Goal: Information Seeking & Learning: Learn about a topic

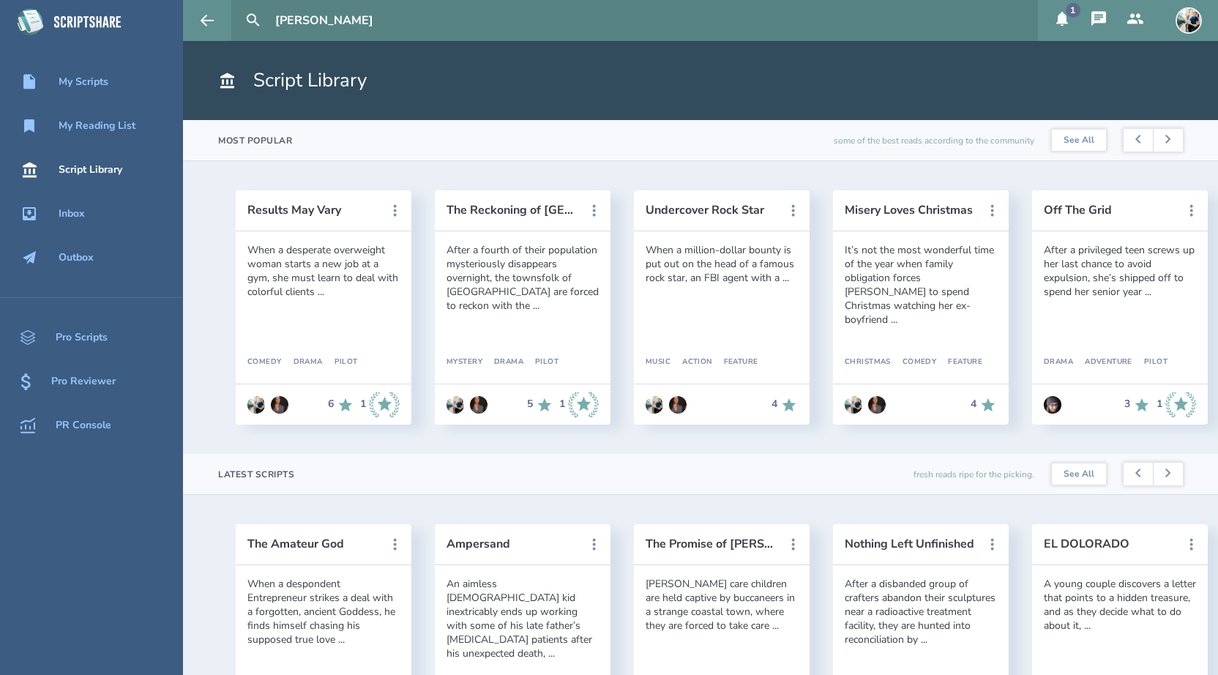
scroll to position [215, 0]
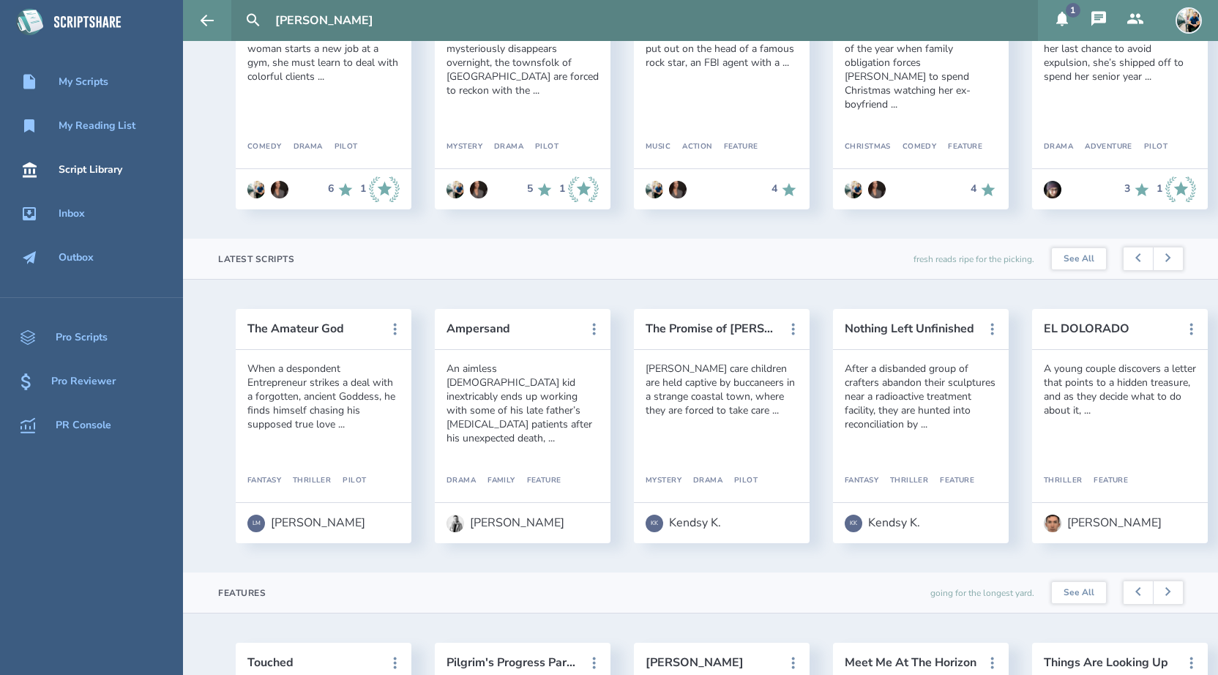
click at [1061, 16] on icon at bounding box center [1062, 19] width 12 height 15
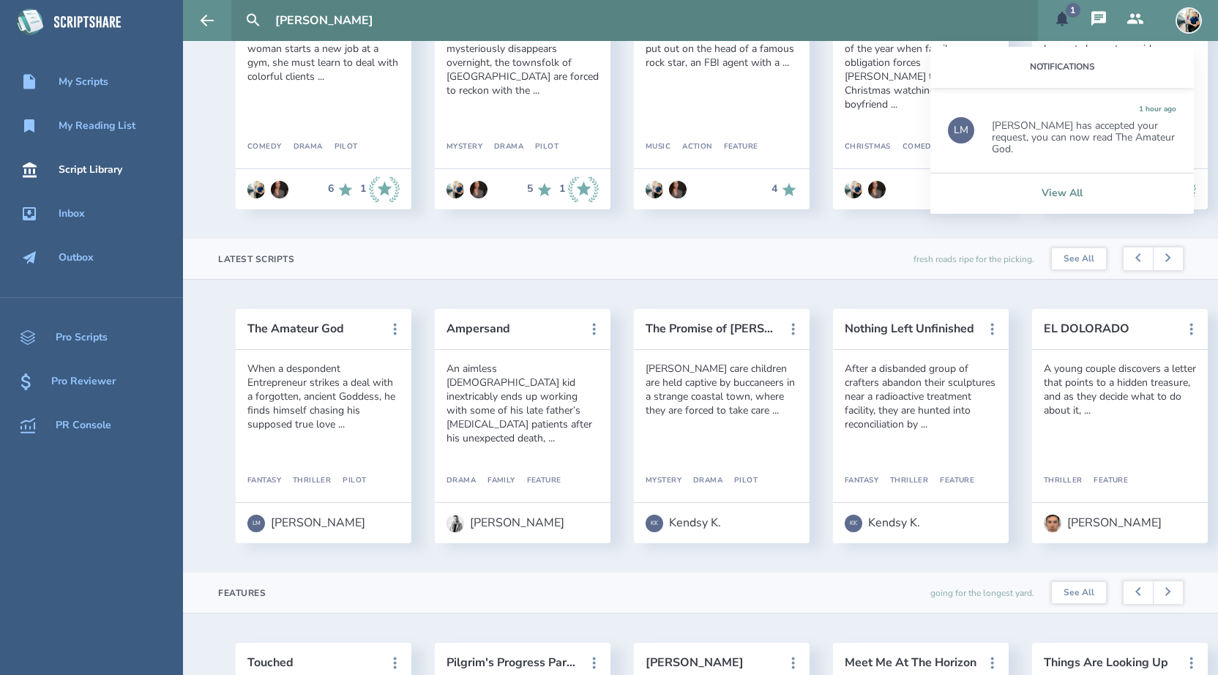
click at [1052, 193] on link "View All" at bounding box center [1062, 193] width 264 height 41
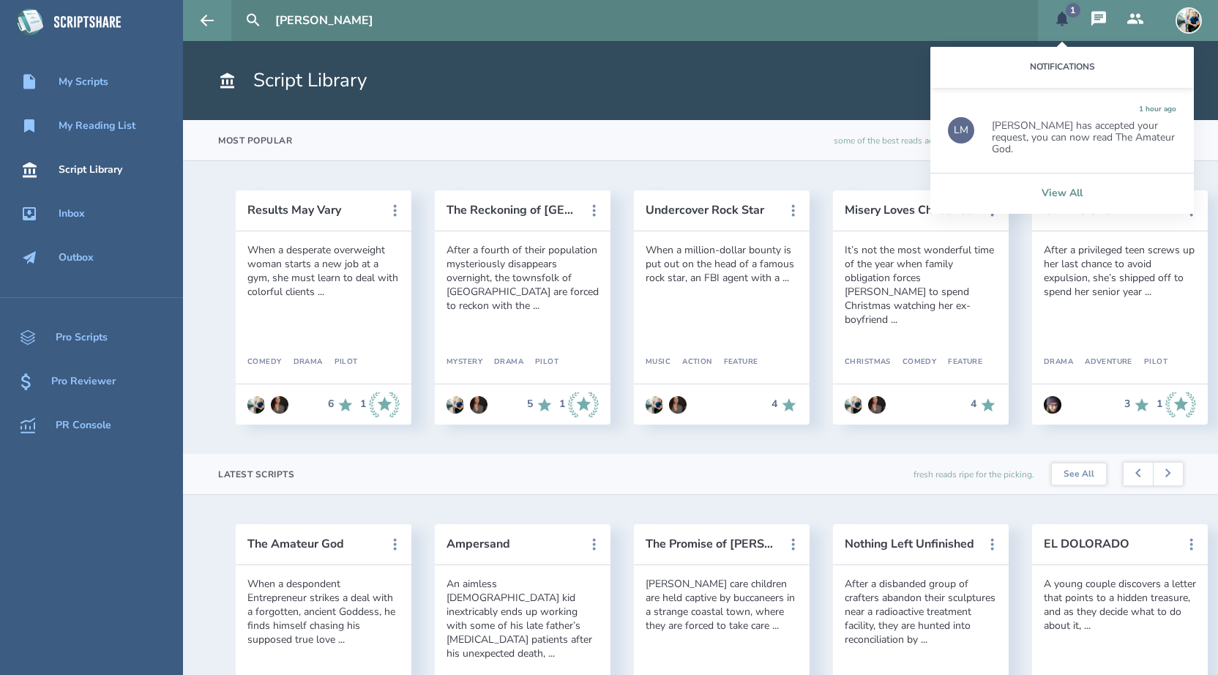
select select "20"
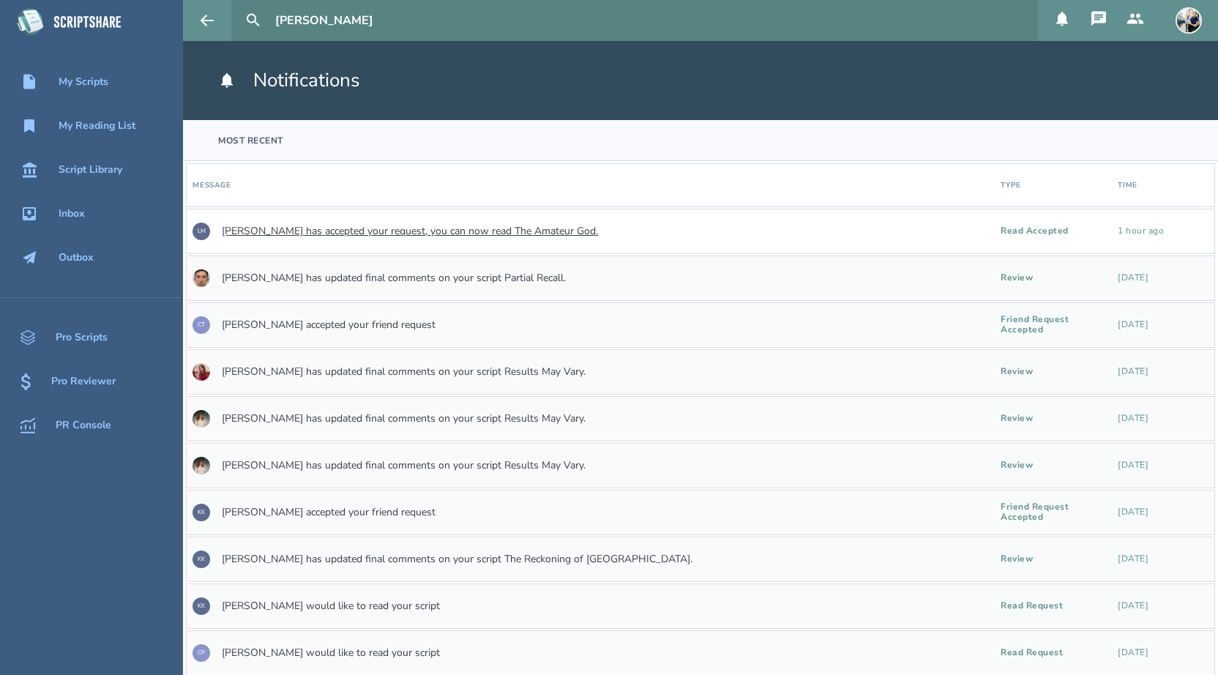
click at [351, 229] on link "[PERSON_NAME] has accepted your request, you can now read The Amateur God." at bounding box center [410, 231] width 376 height 12
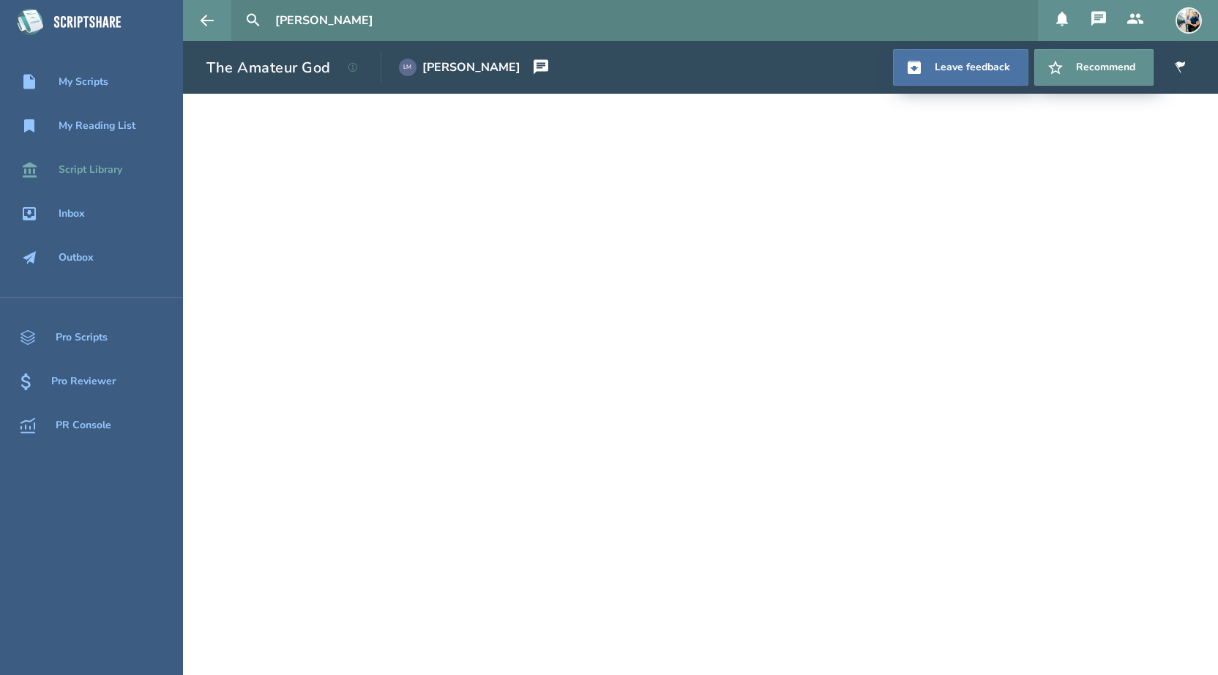
click at [105, 168] on div "Script Library" at bounding box center [91, 170] width 64 height 12
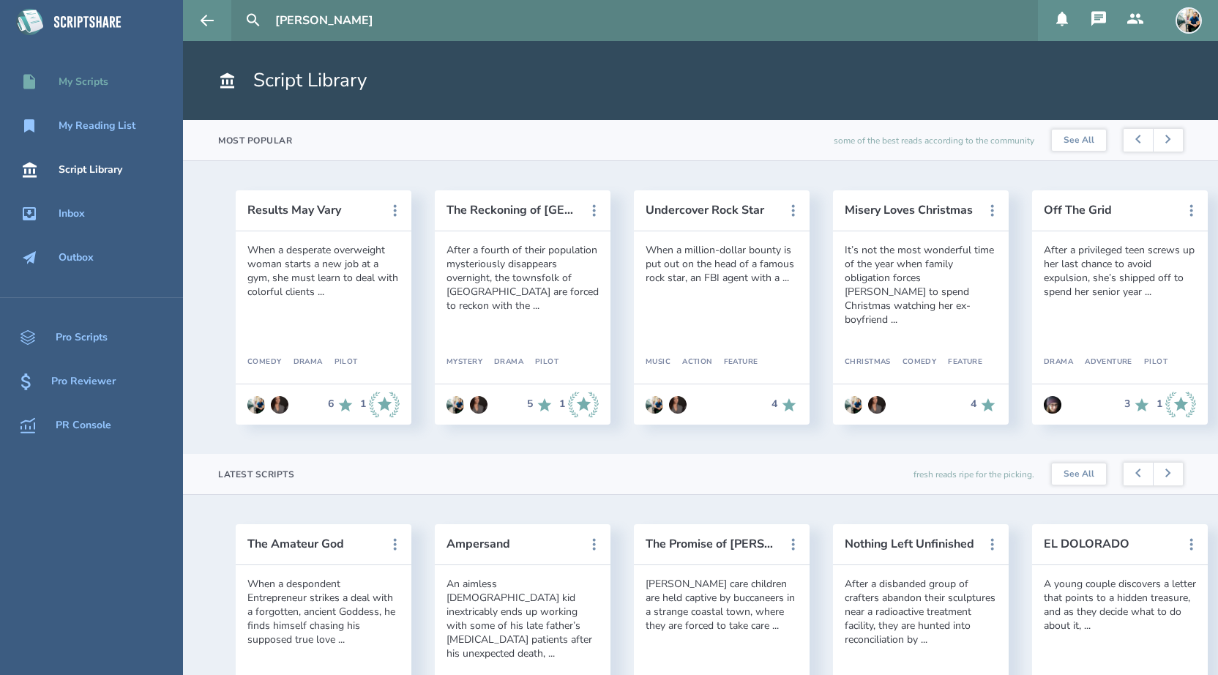
click at [92, 83] on div "My Scripts" at bounding box center [84, 82] width 50 height 12
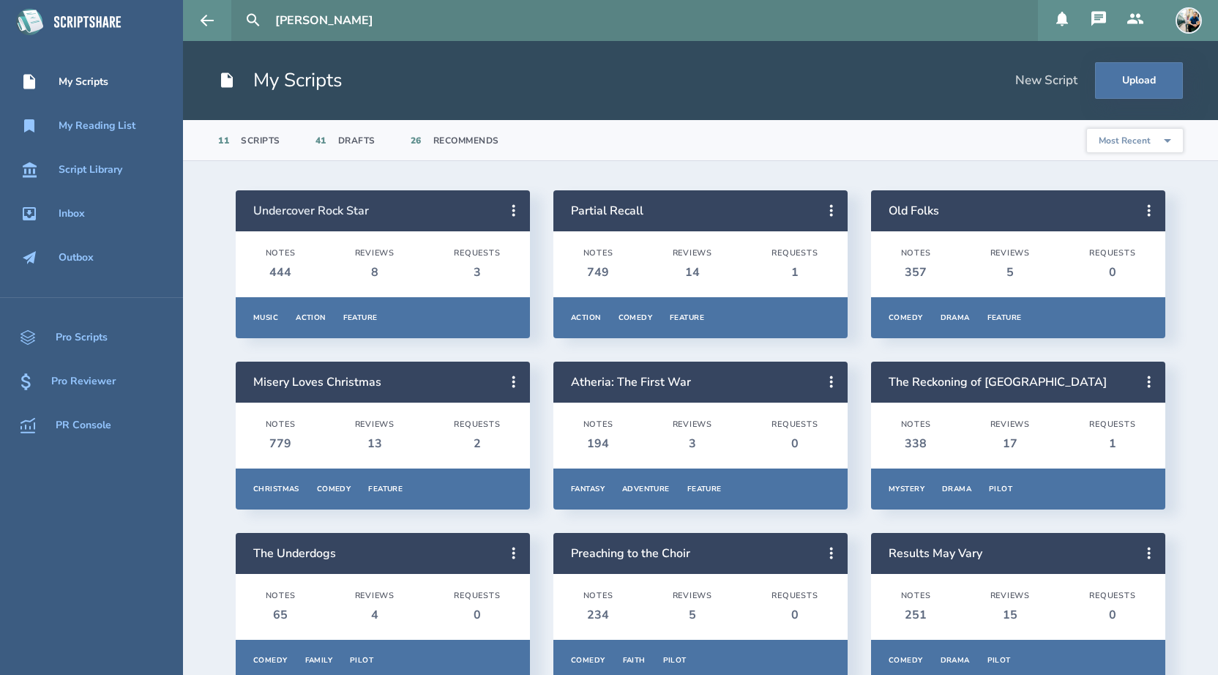
click at [324, 208] on link "Undercover Rock Star" at bounding box center [311, 211] width 116 height 16
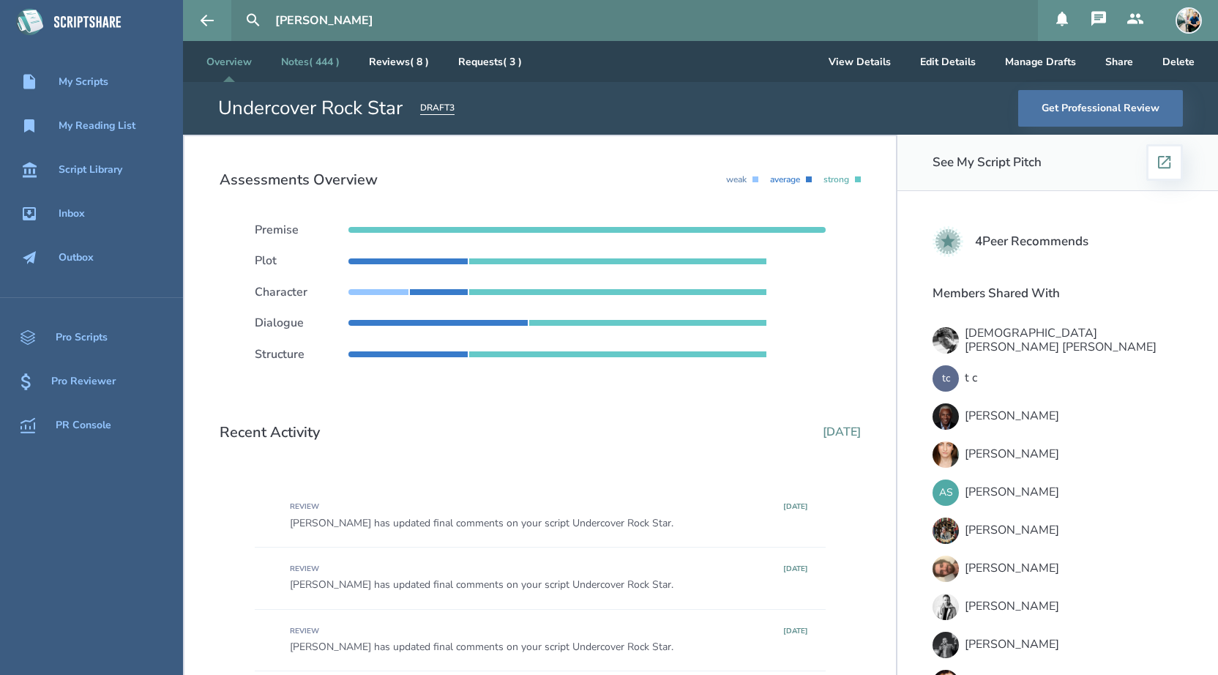
click at [324, 69] on link "Notes ( 444 )" at bounding box center [310, 61] width 82 height 41
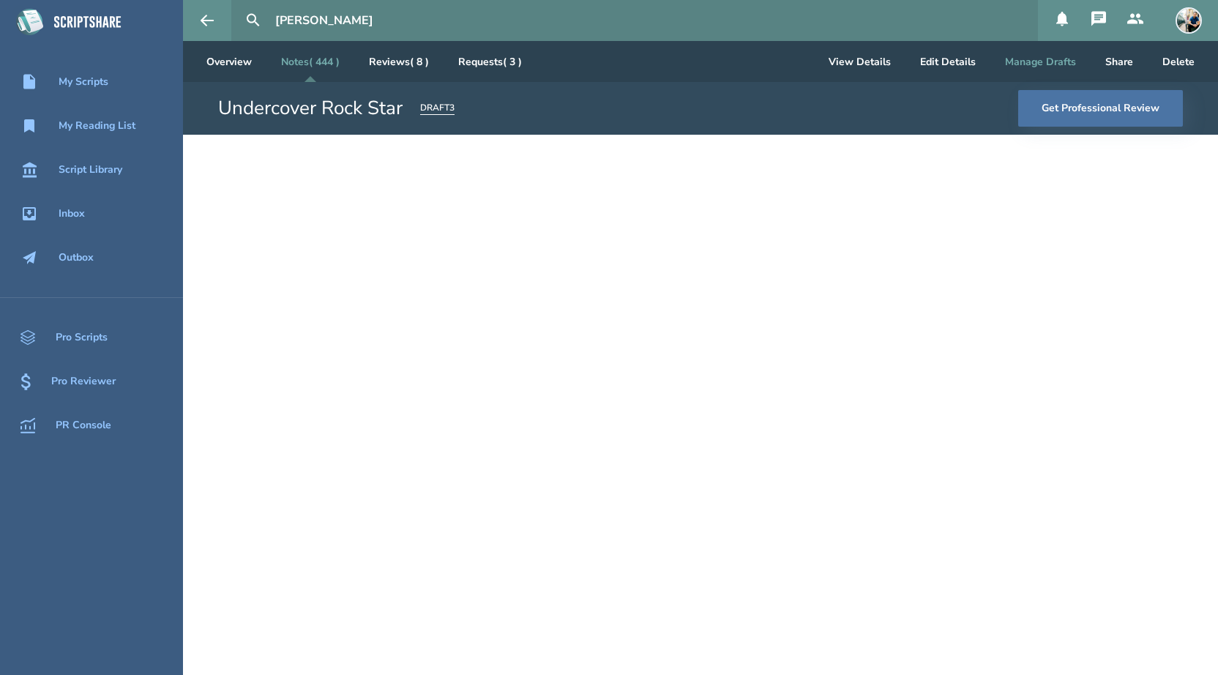
click at [1061, 67] on button "Manage Drafts" at bounding box center [1040, 61] width 94 height 41
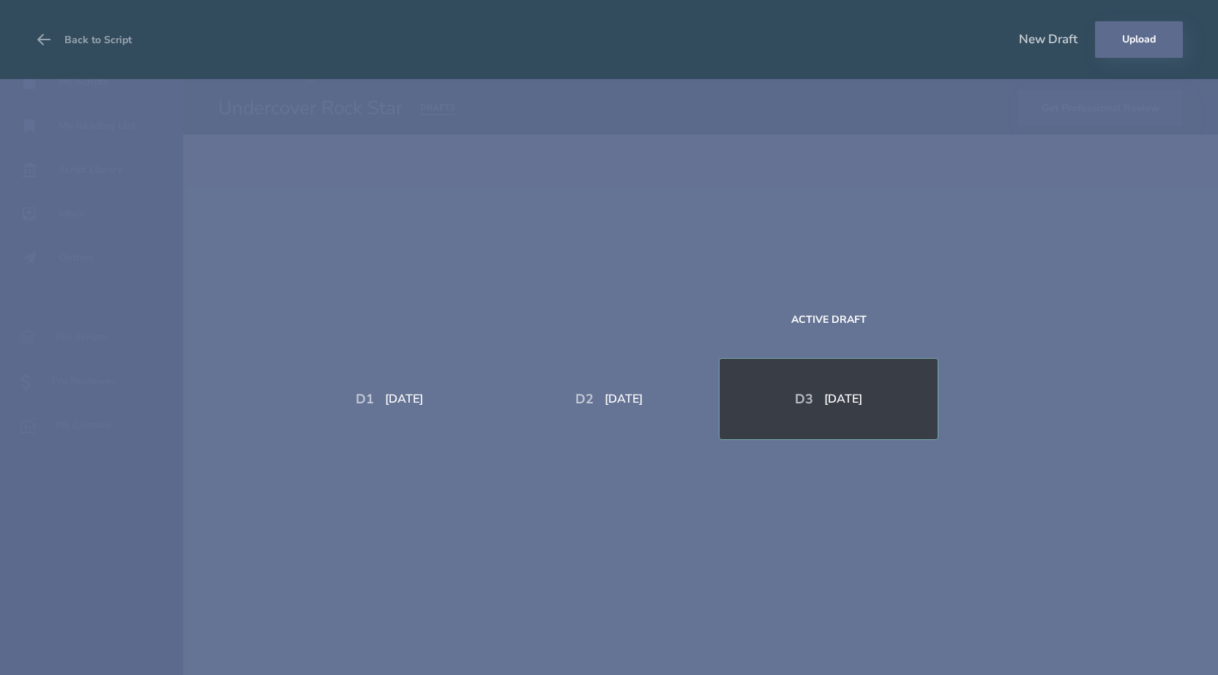
click at [1116, 45] on button "Upload" at bounding box center [1139, 39] width 88 height 37
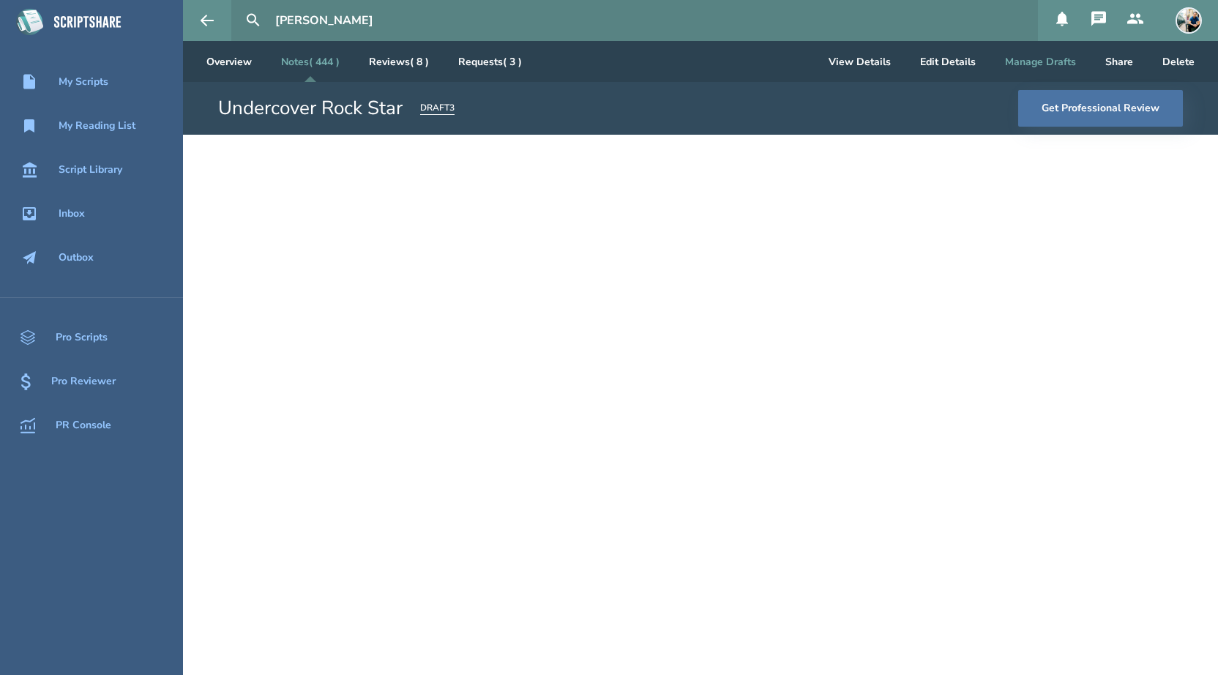
click at [1063, 72] on button "Manage Drafts" at bounding box center [1040, 61] width 94 height 41
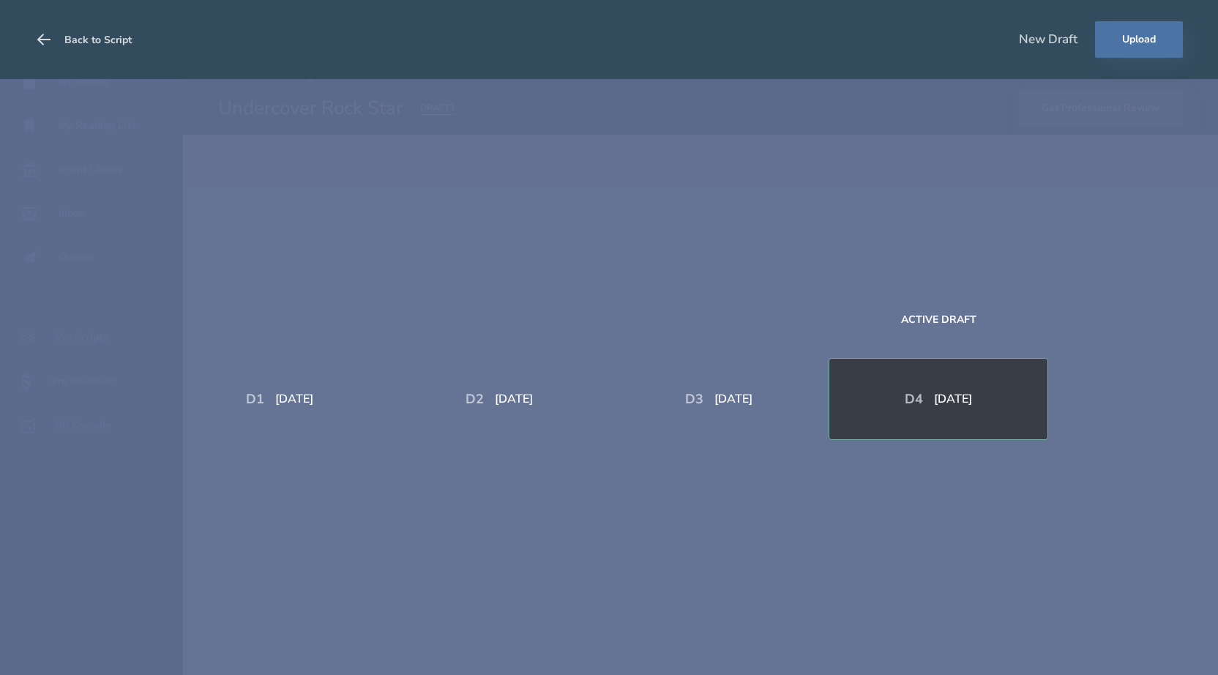
click at [40, 45] on icon at bounding box center [44, 40] width 18 height 18
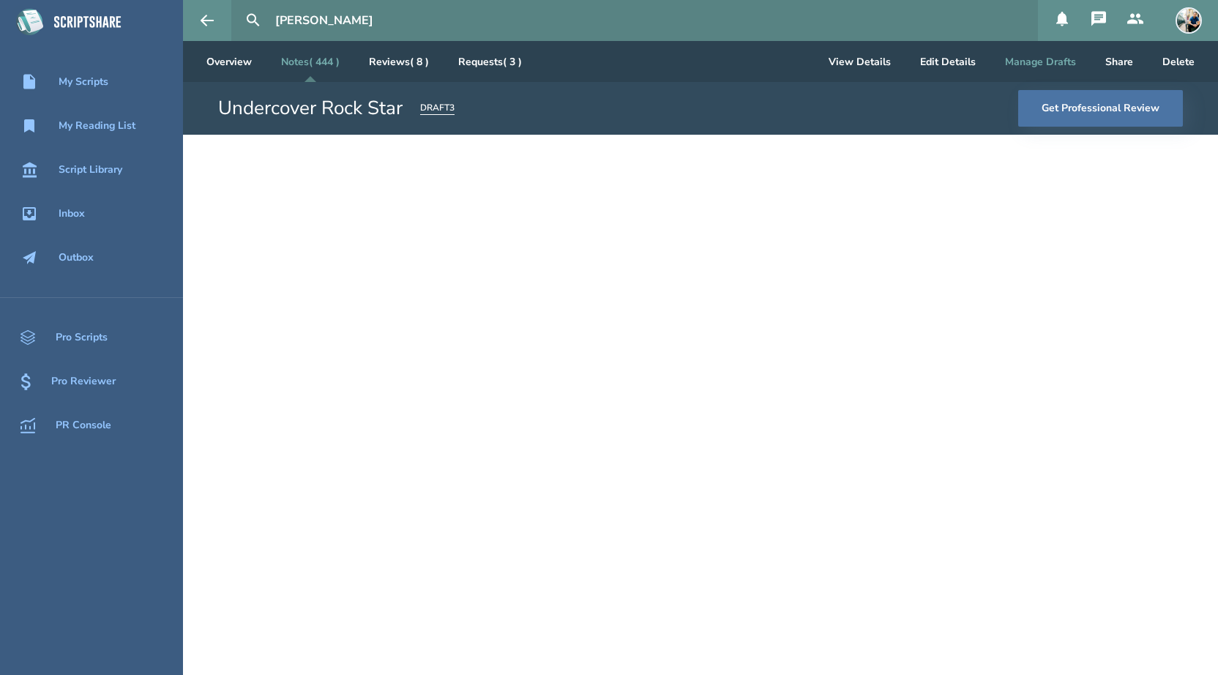
click at [1039, 70] on button "Manage Drafts" at bounding box center [1040, 61] width 94 height 41
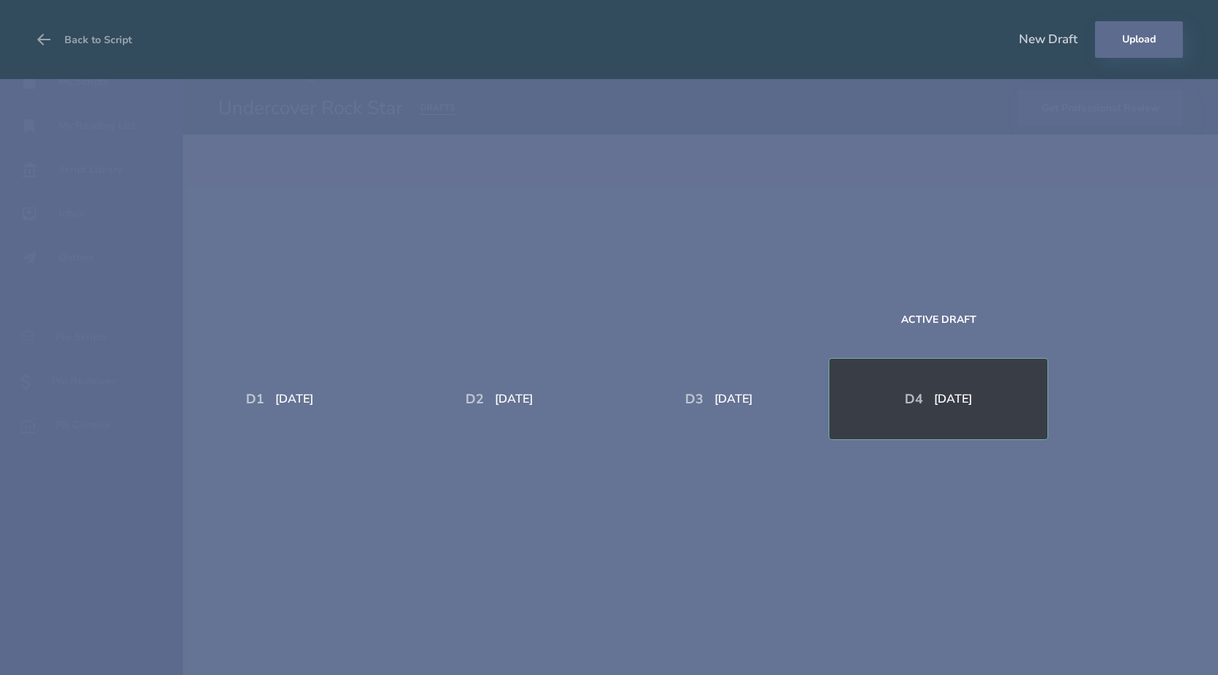
click at [1130, 37] on button "Upload" at bounding box center [1139, 39] width 88 height 37
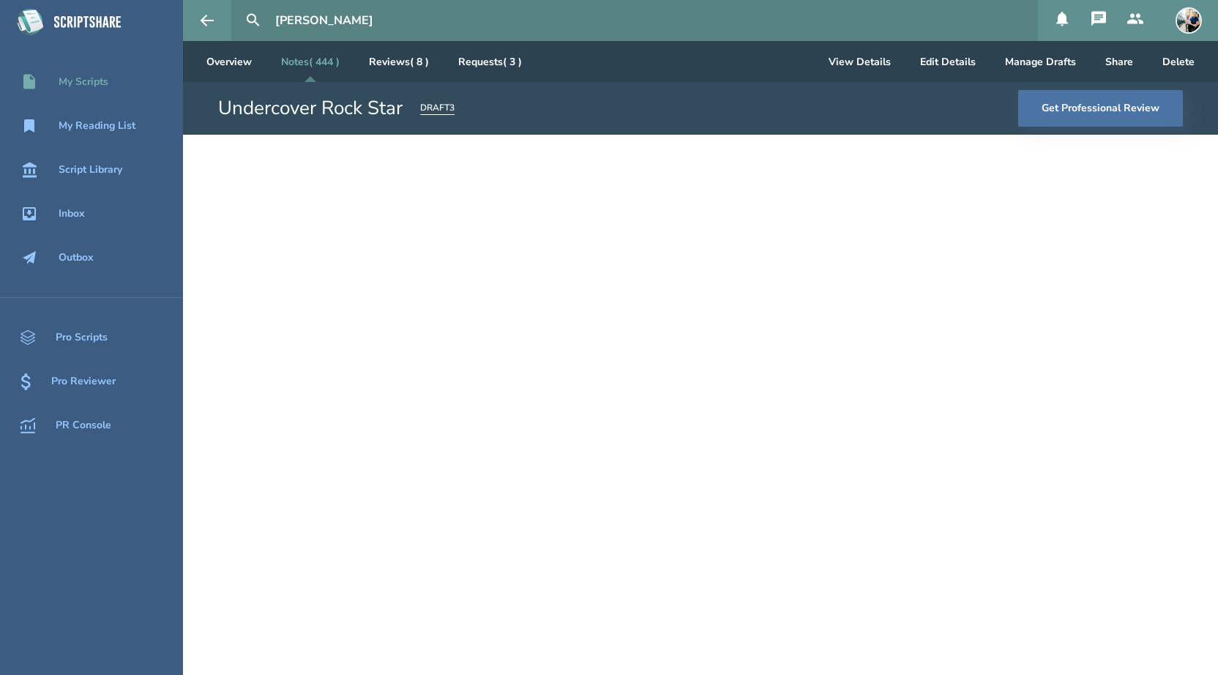
click at [76, 88] on div "My Scripts" at bounding box center [84, 82] width 50 height 12
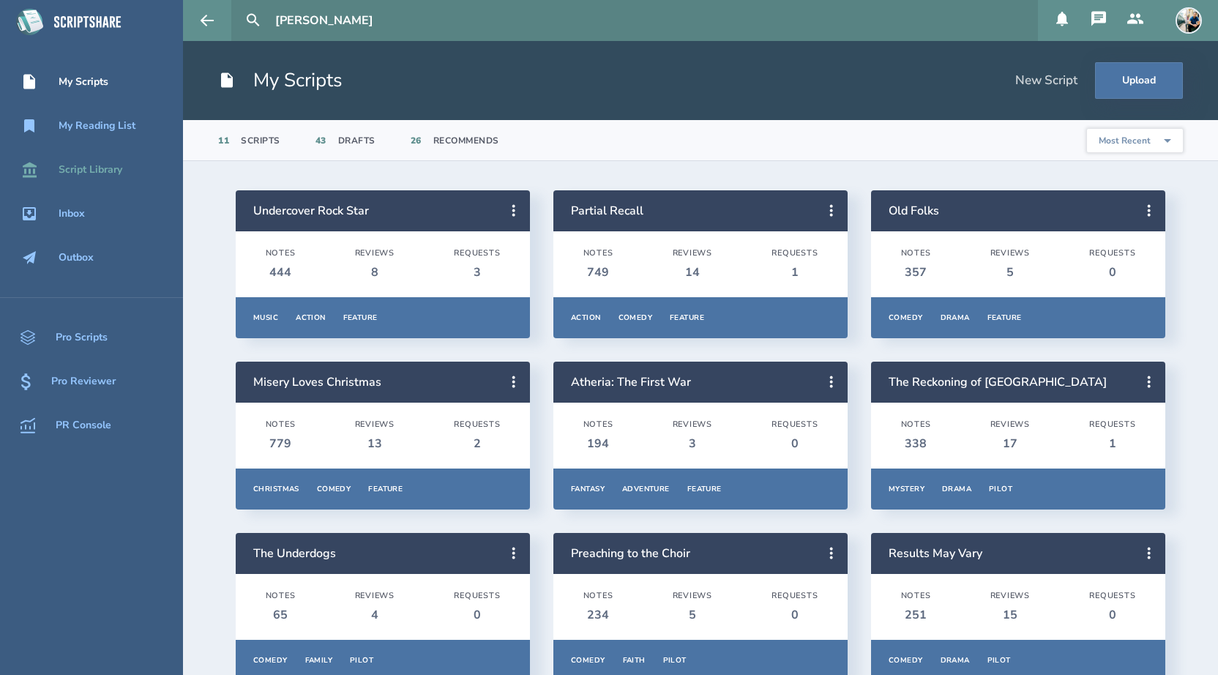
click at [87, 164] on div "Script Library" at bounding box center [91, 170] width 64 height 12
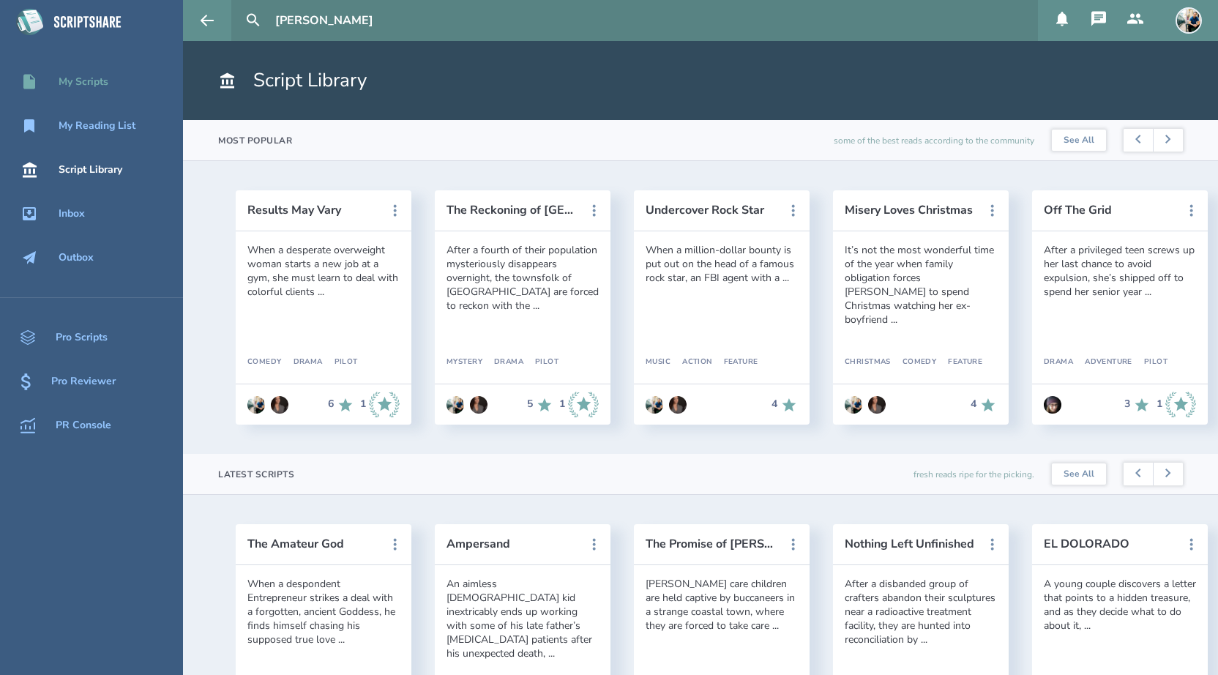
click at [103, 81] on div "My Scripts" at bounding box center [84, 82] width 50 height 12
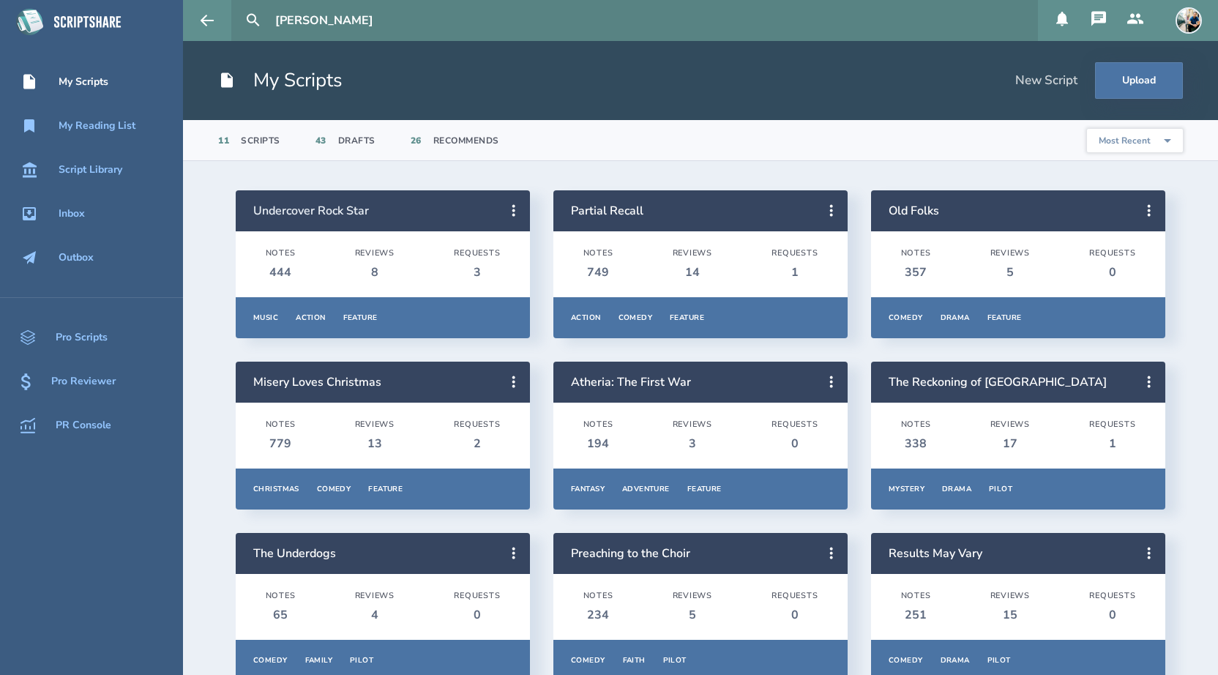
click at [330, 210] on link "Undercover Rock Star" at bounding box center [311, 211] width 116 height 16
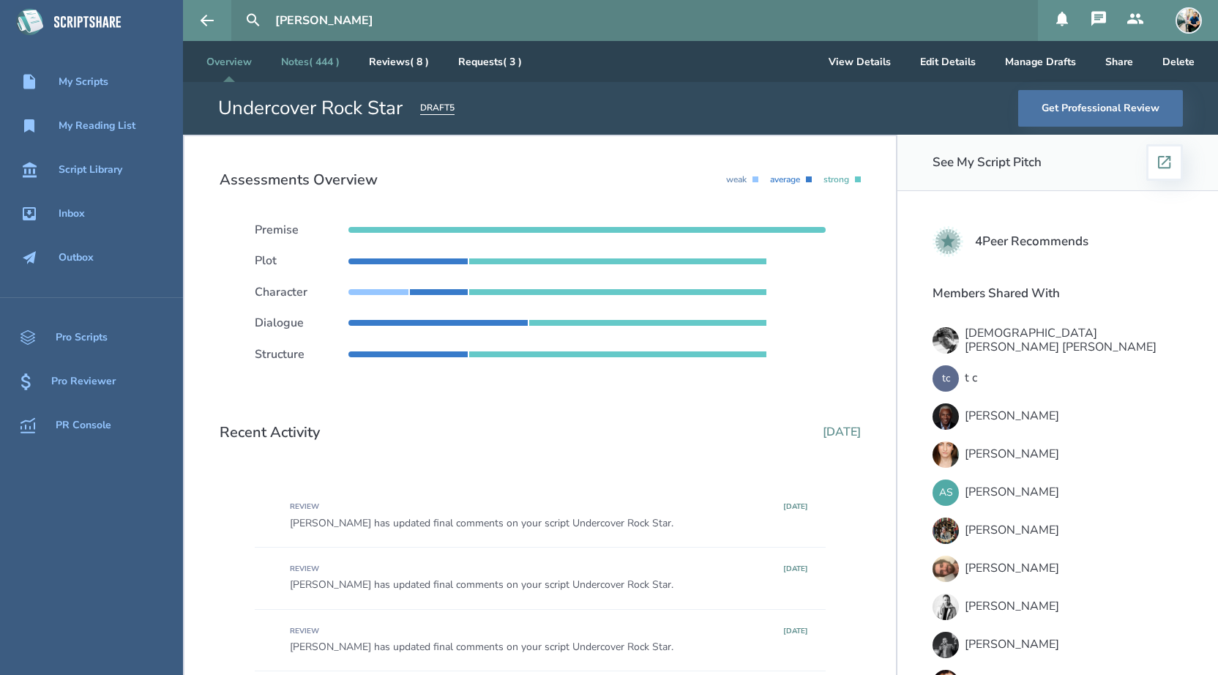
click at [309, 56] on link "Notes ( 444 )" at bounding box center [310, 61] width 82 height 41
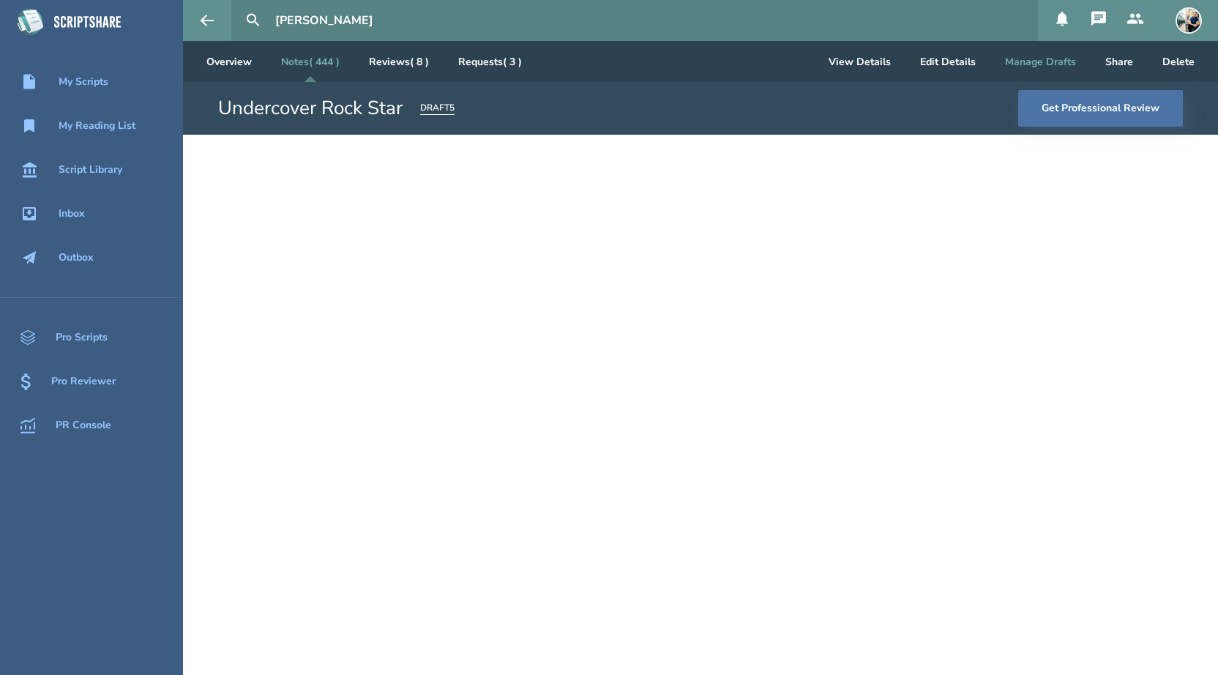
click at [1036, 66] on button "Manage Drafts" at bounding box center [1040, 61] width 94 height 41
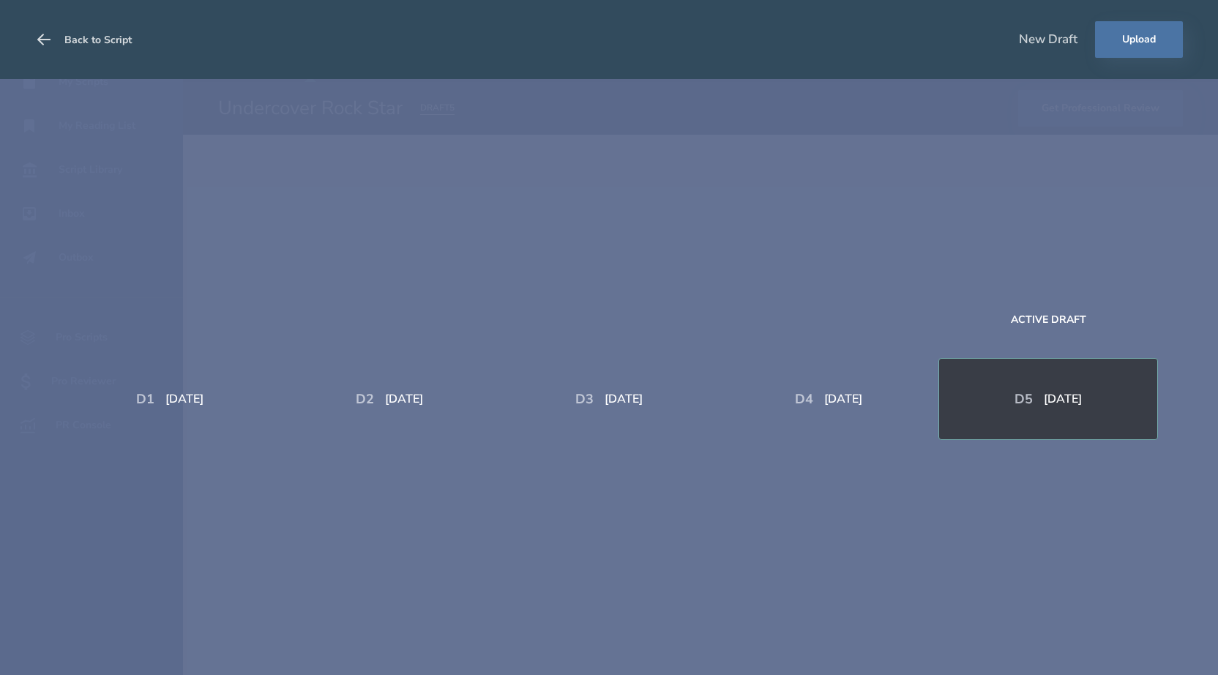
click at [107, 35] on button "Back to Script" at bounding box center [83, 39] width 97 height 41
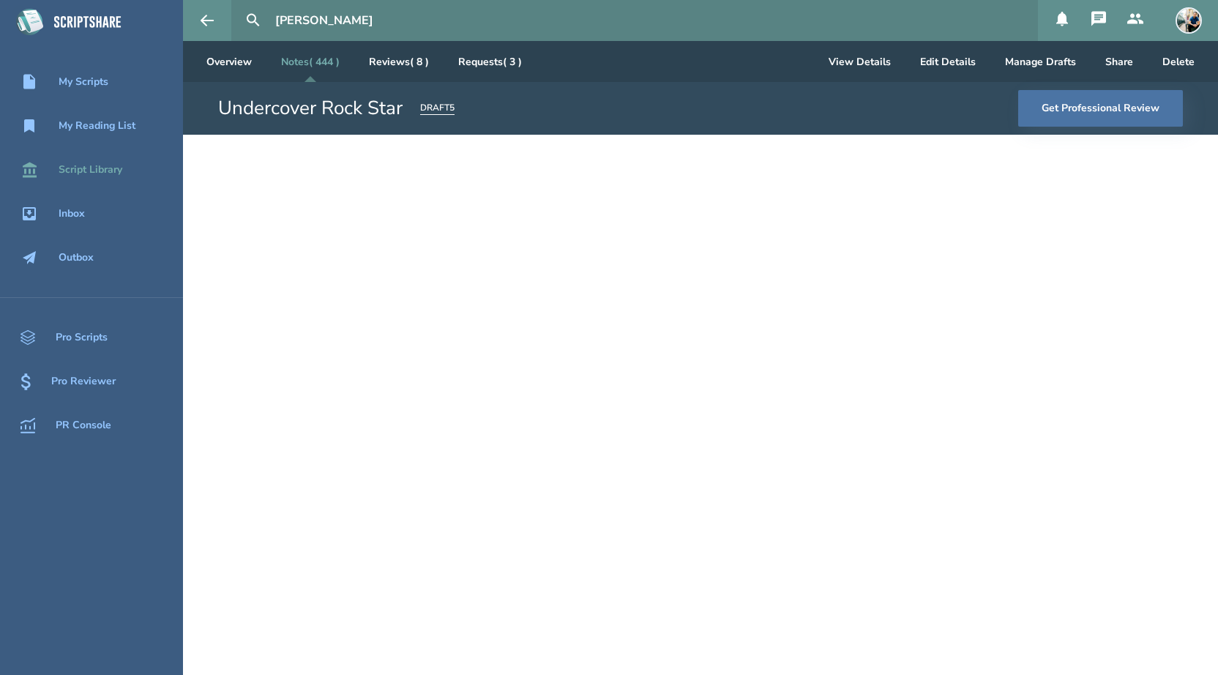
click at [116, 164] on div "Script Library" at bounding box center [91, 170] width 64 height 12
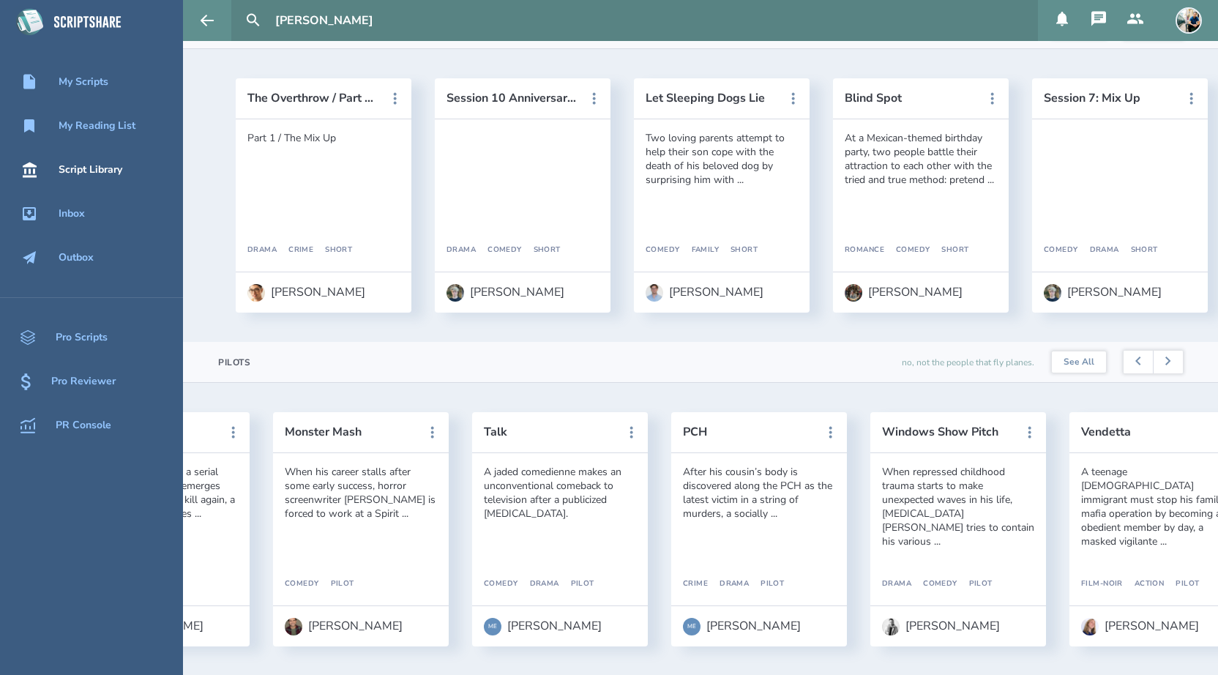
scroll to position [0, 331]
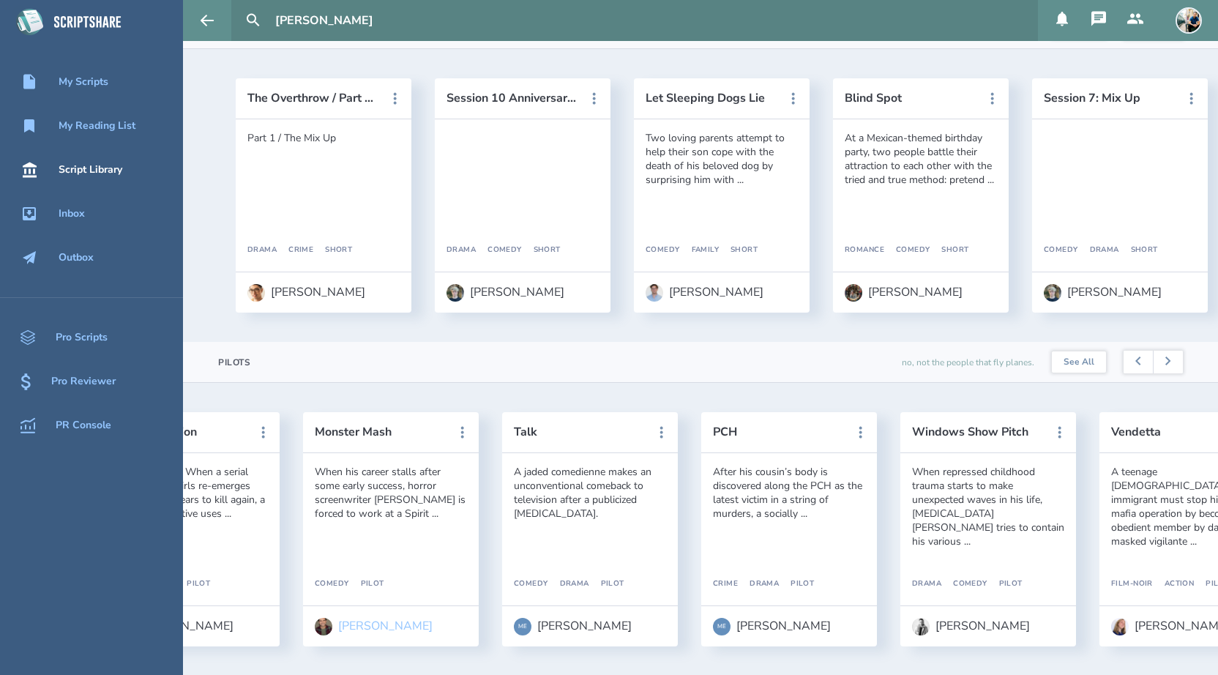
click at [351, 619] on div "[PERSON_NAME]" at bounding box center [385, 625] width 94 height 13
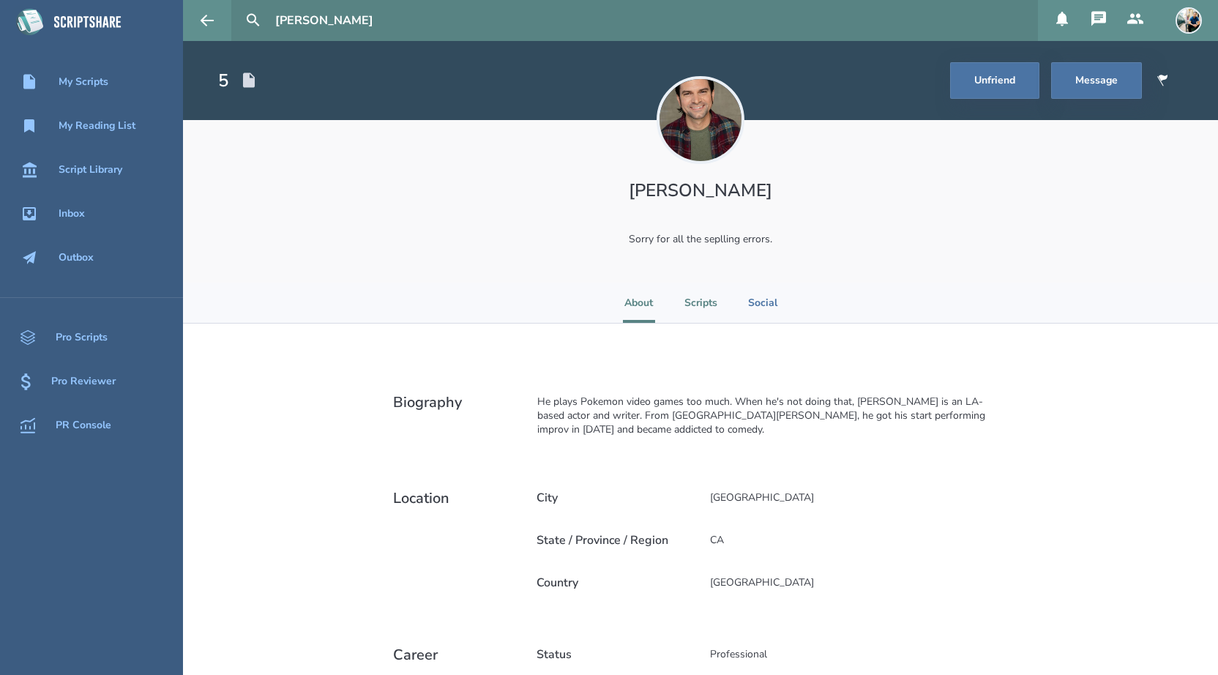
click at [703, 304] on li "Scripts" at bounding box center [700, 303] width 33 height 40
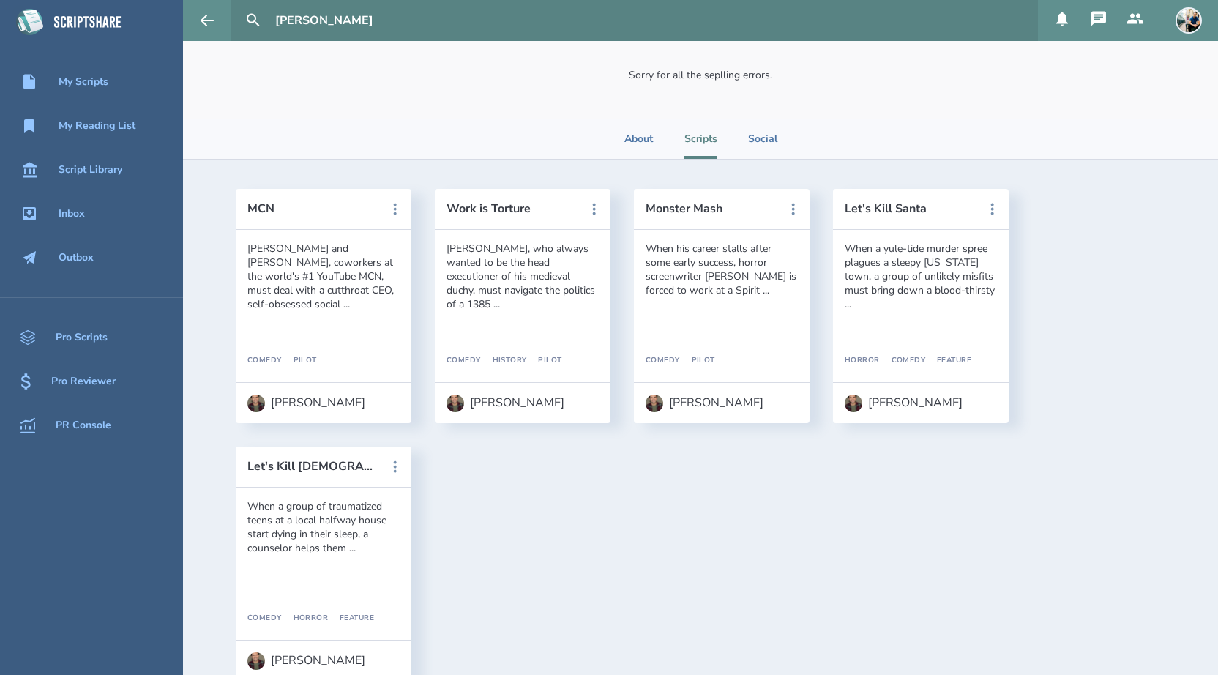
scroll to position [185, 0]
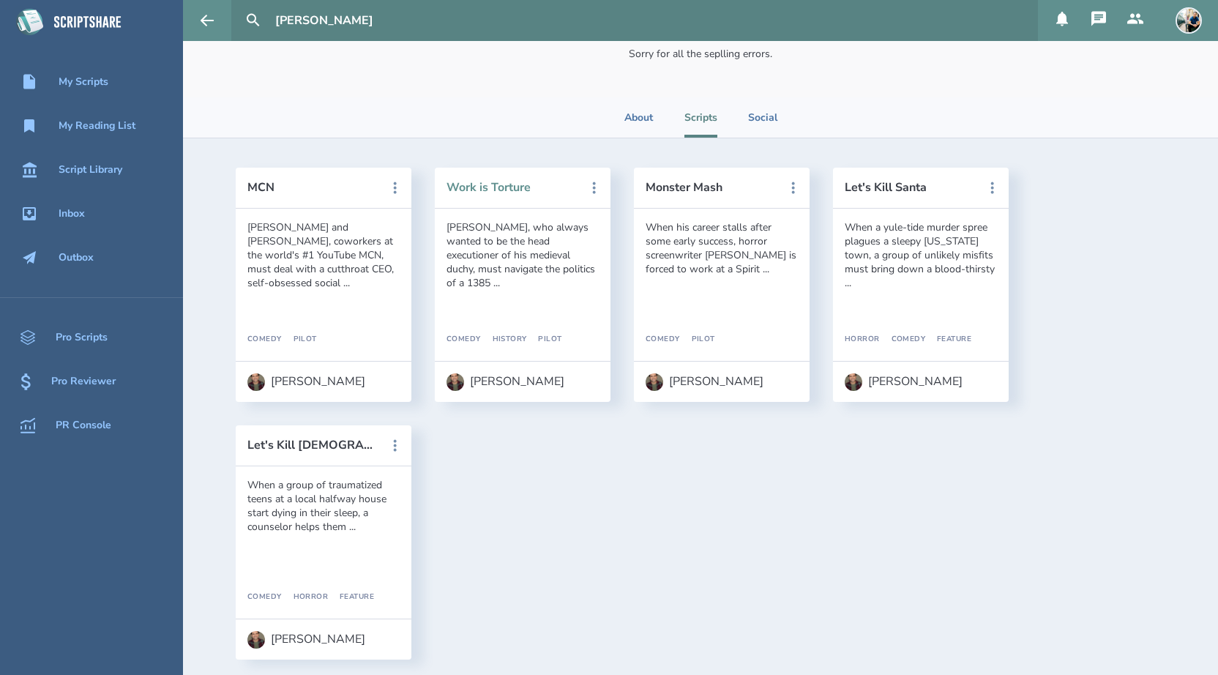
click at [464, 187] on button "Work is Torture" at bounding box center [512, 187] width 132 height 13
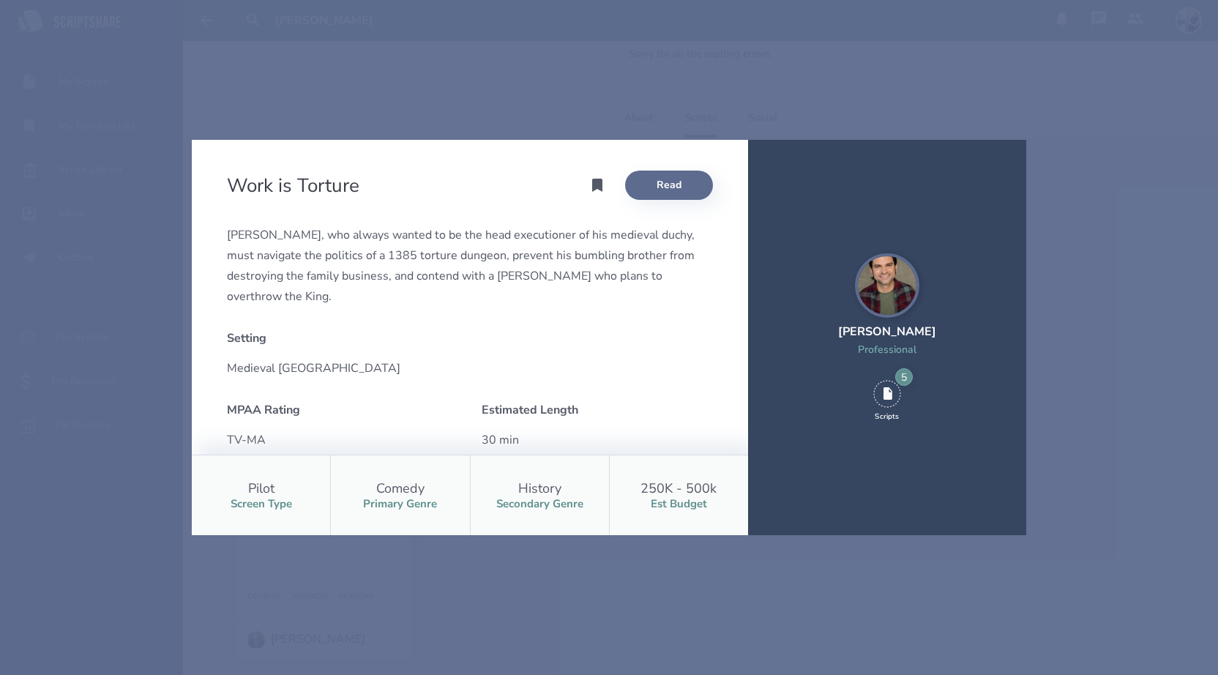
click at [687, 193] on link "Read" at bounding box center [669, 185] width 88 height 29
